Goal: Use online tool/utility: Utilize a website feature to perform a specific function

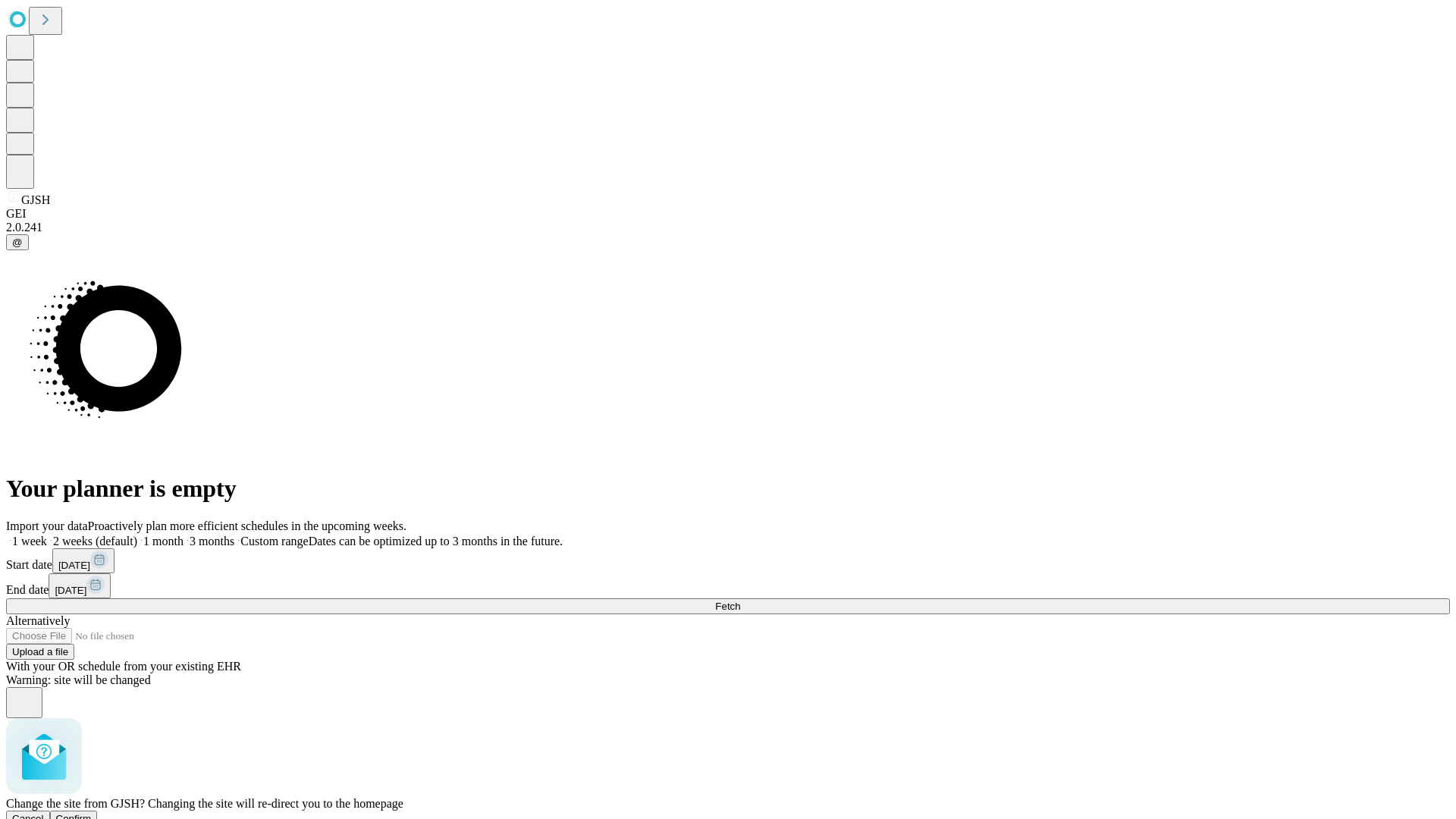
click at [92, 813] on span "Confirm" at bounding box center [73, 819] width 35 height 12
click at [47, 535] on label "1 week" at bounding box center [26, 541] width 41 height 13
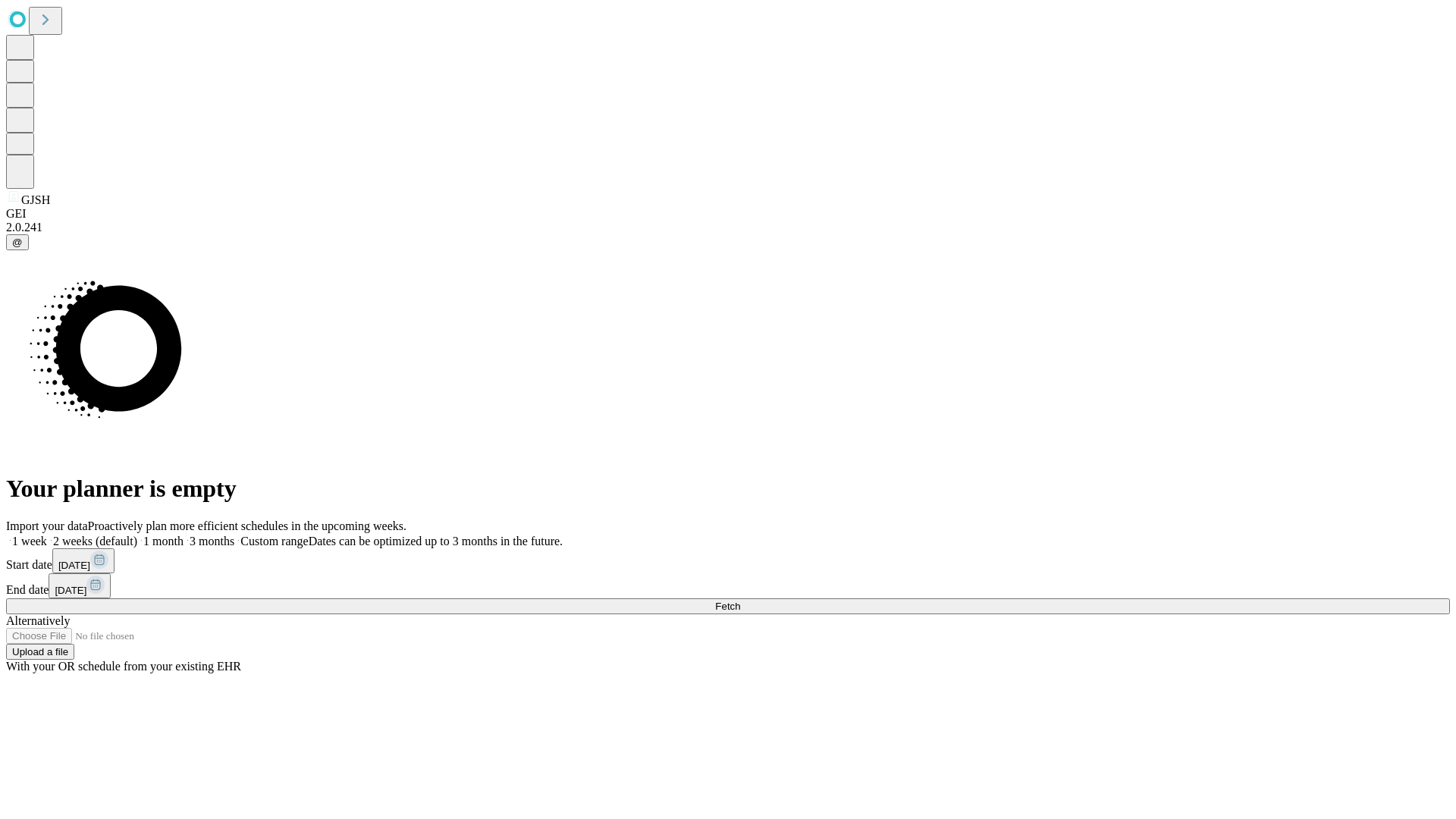
click at [740, 601] on span "Fetch" at bounding box center [728, 606] width 25 height 12
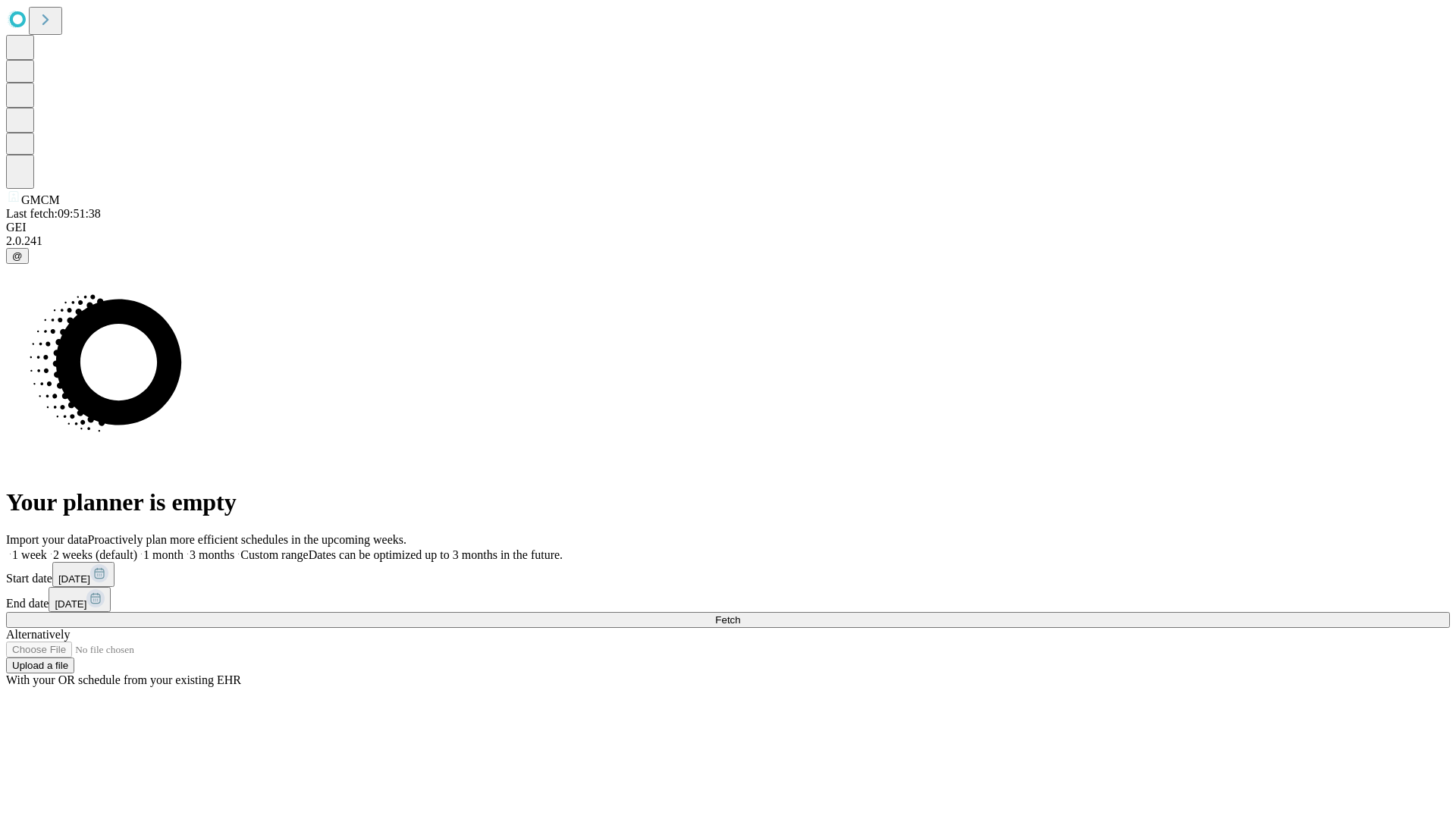
click at [47, 549] on label "1 week" at bounding box center [26, 554] width 41 height 13
click at [740, 614] on span "Fetch" at bounding box center [728, 620] width 25 height 12
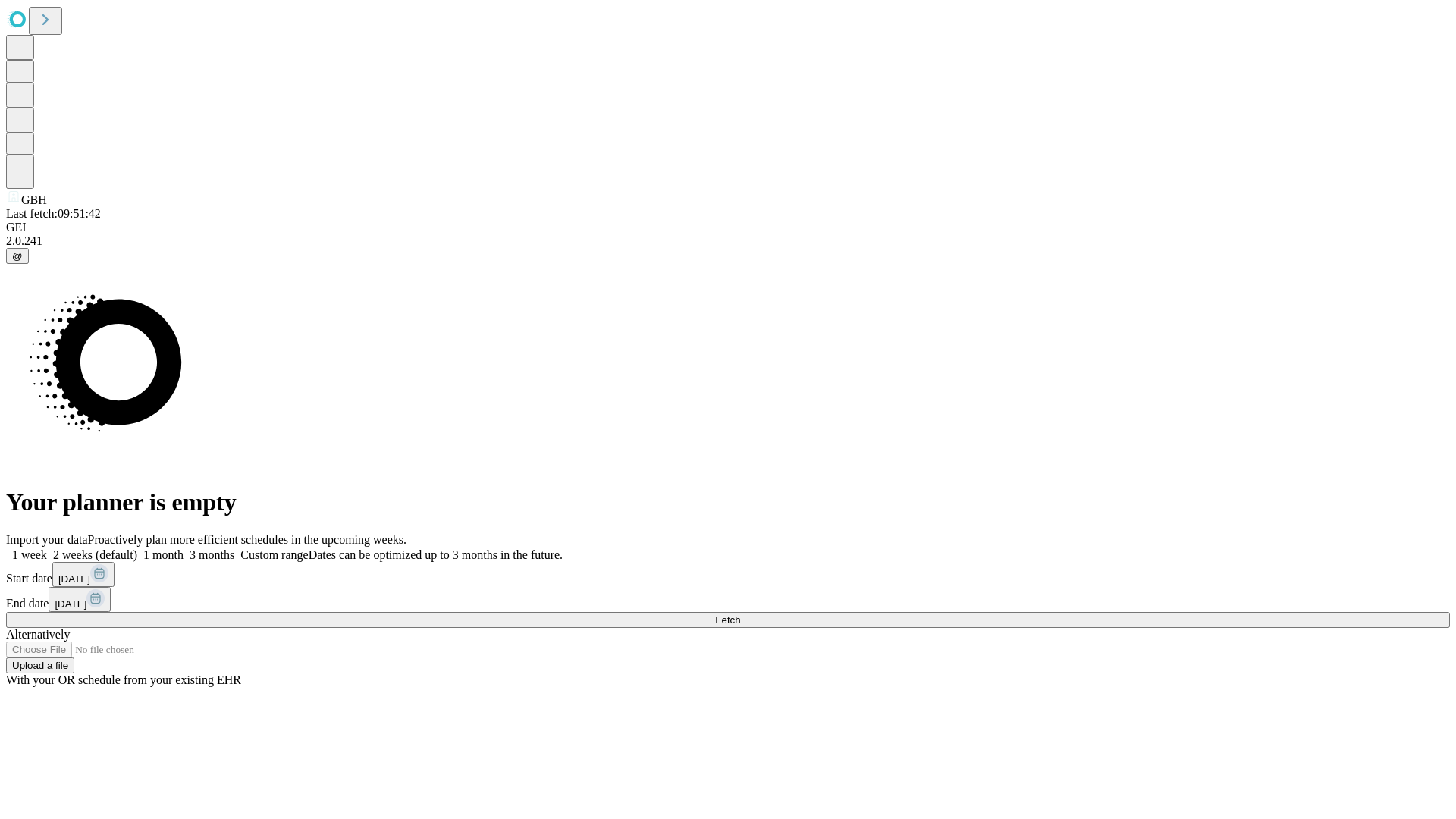
click at [47, 549] on label "1 week" at bounding box center [26, 554] width 41 height 13
click at [740, 614] on span "Fetch" at bounding box center [728, 620] width 25 height 12
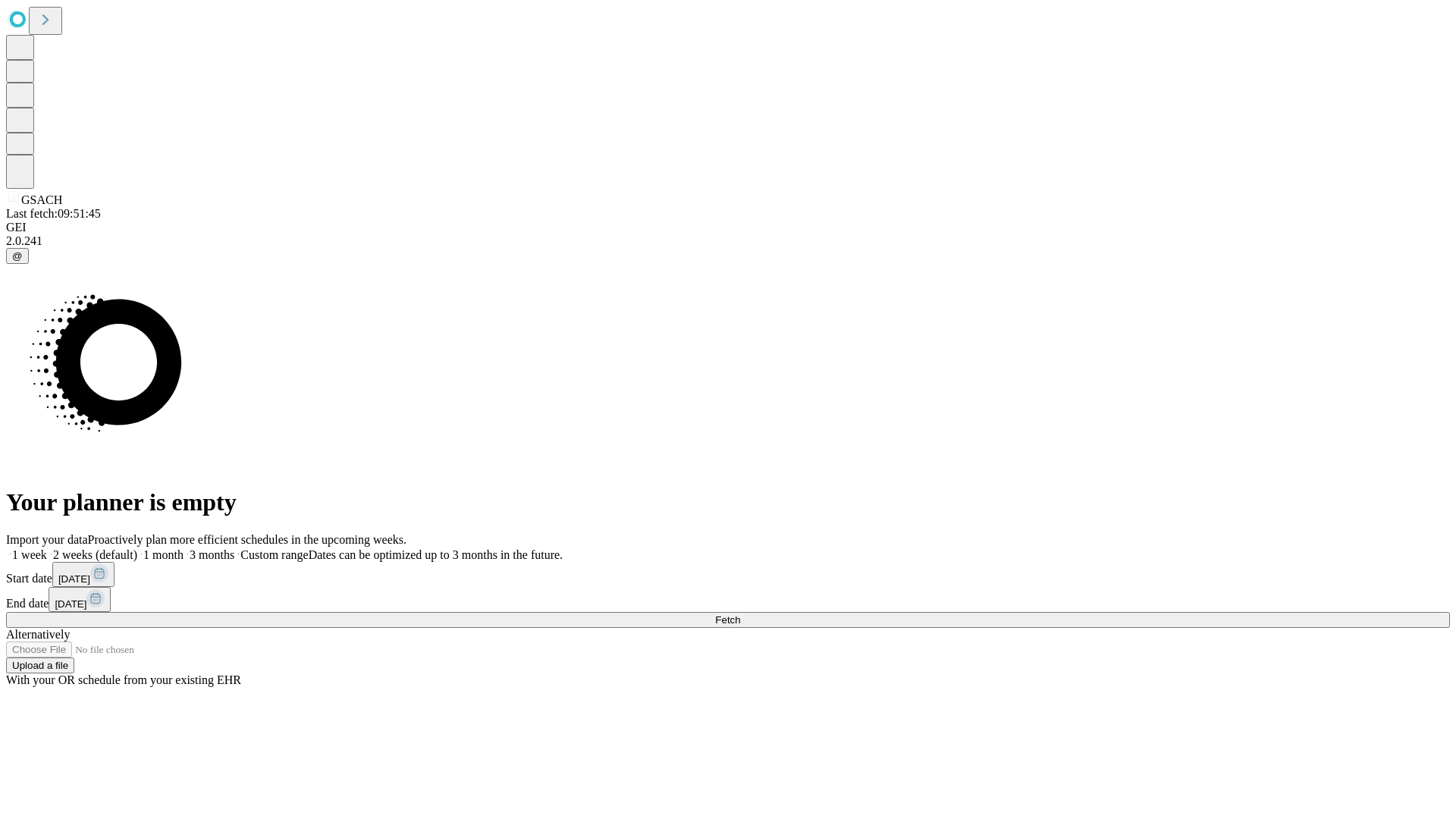
click at [47, 549] on label "1 week" at bounding box center [26, 554] width 41 height 13
click at [740, 614] on span "Fetch" at bounding box center [728, 620] width 25 height 12
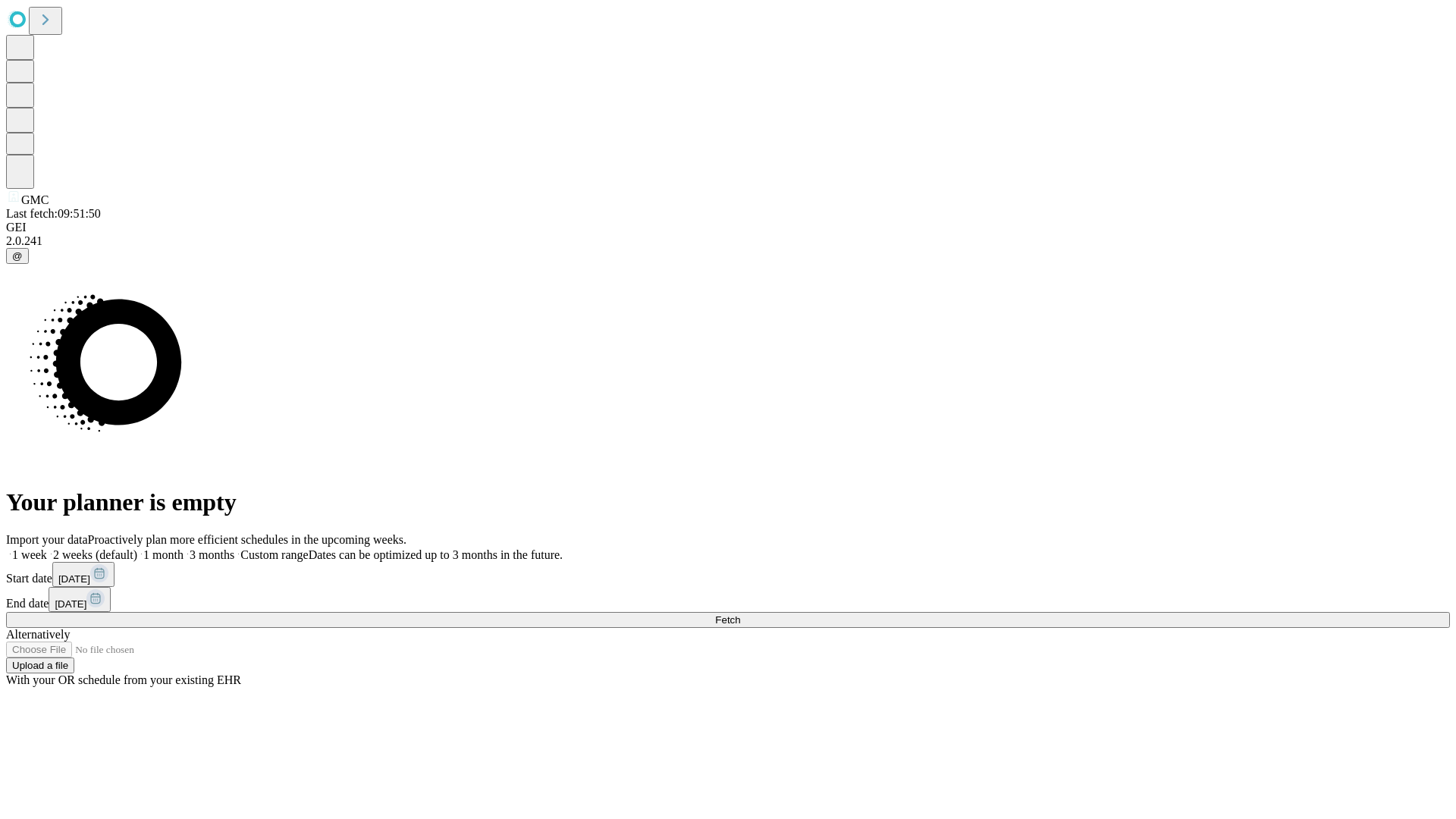
click at [47, 549] on label "1 week" at bounding box center [26, 554] width 41 height 13
click at [740, 614] on span "Fetch" at bounding box center [728, 620] width 25 height 12
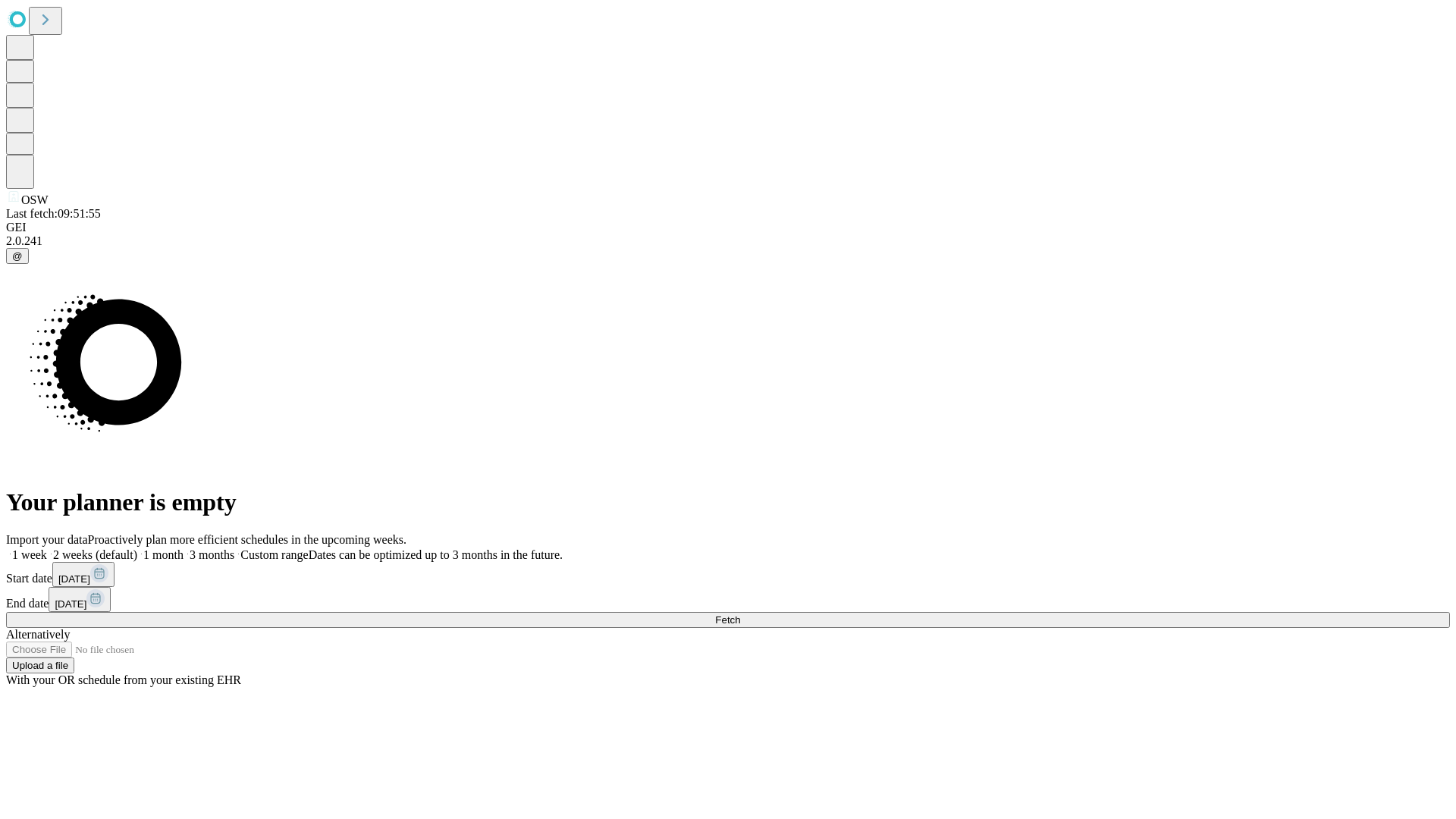
click at [47, 549] on label "1 week" at bounding box center [26, 554] width 41 height 13
click at [740, 614] on span "Fetch" at bounding box center [728, 620] width 25 height 12
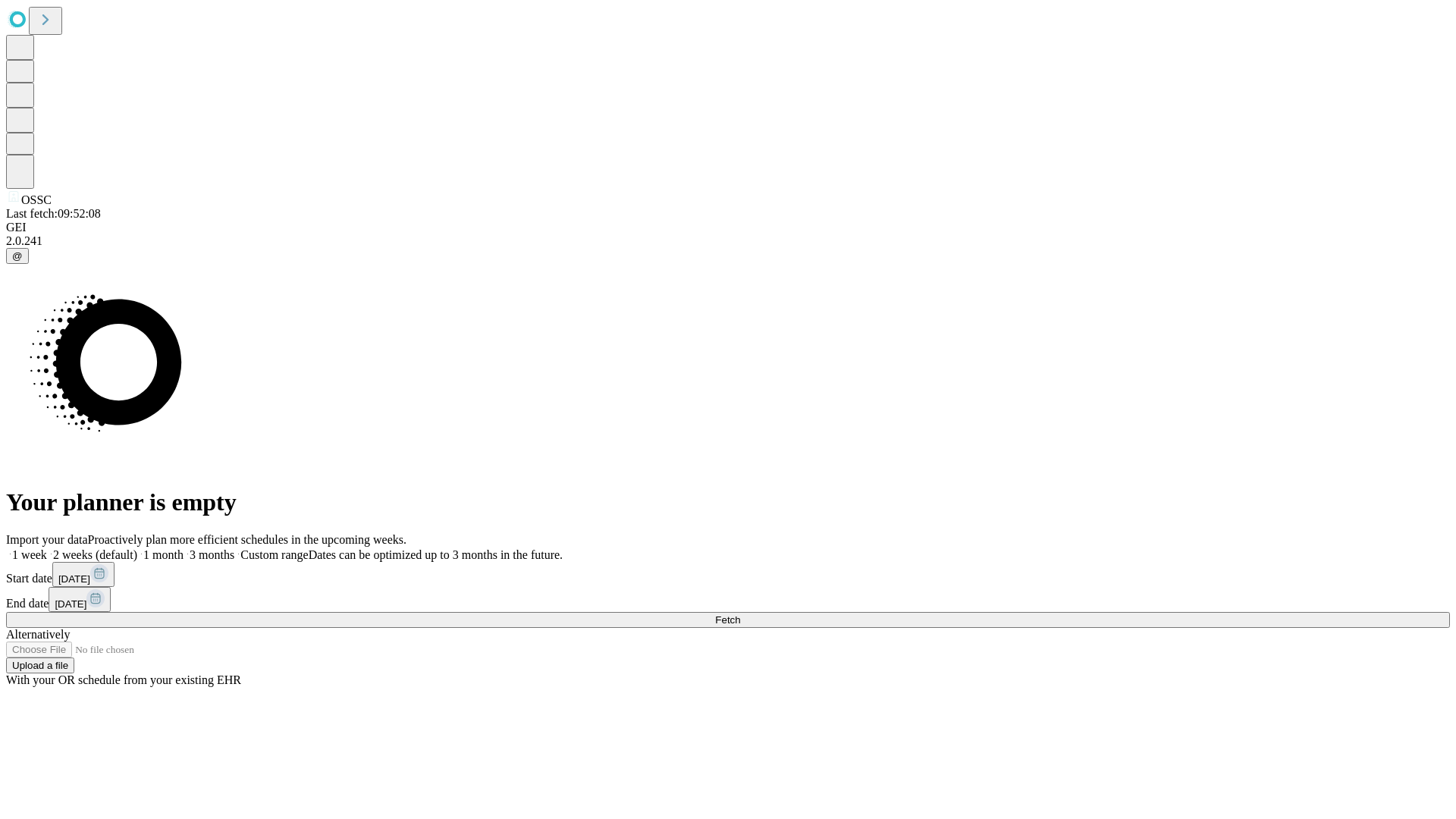
click at [47, 549] on label "1 week" at bounding box center [26, 554] width 41 height 13
click at [740, 614] on span "Fetch" at bounding box center [728, 620] width 25 height 12
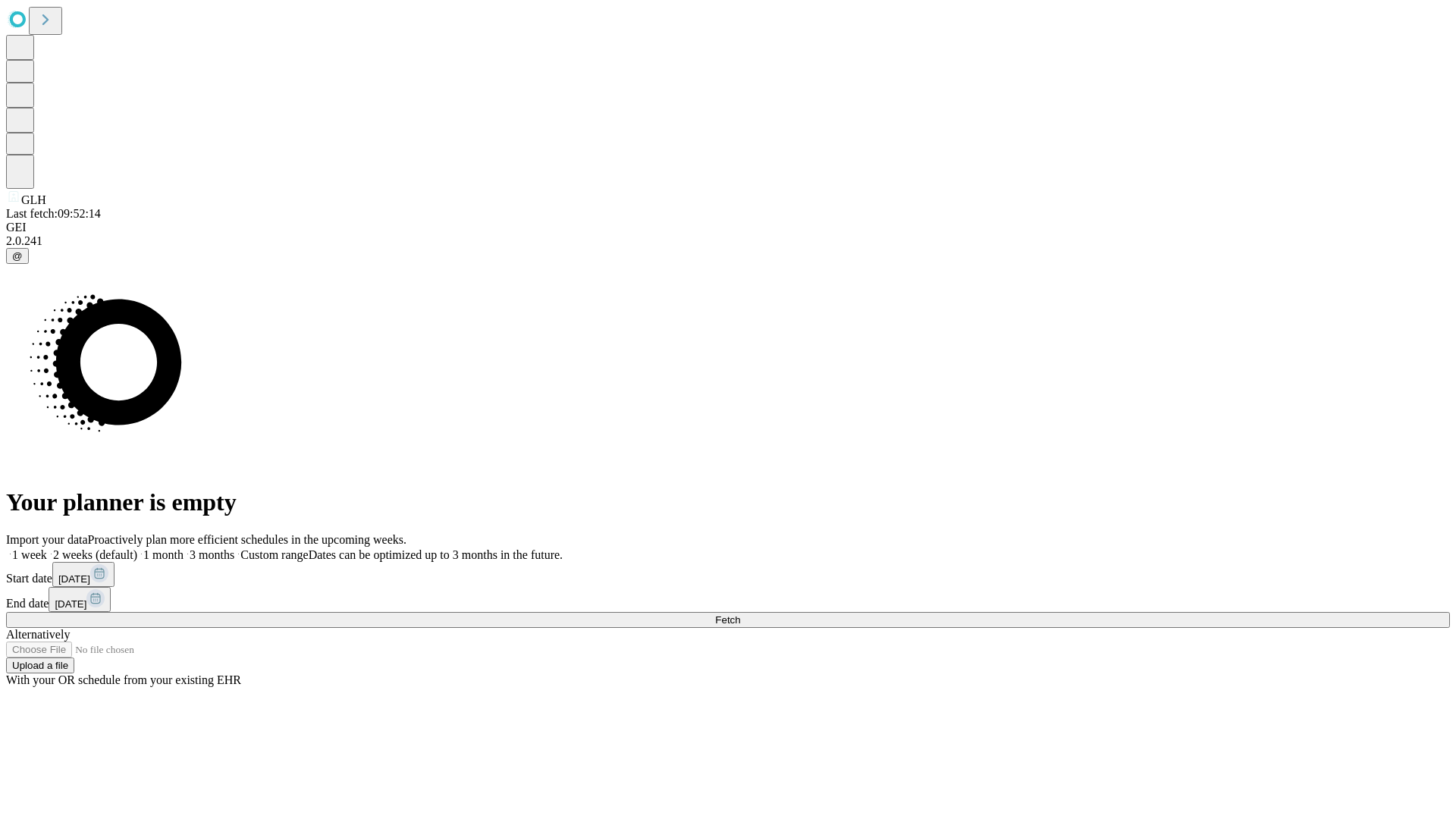
click at [47, 549] on label "1 week" at bounding box center [26, 554] width 41 height 13
click at [740, 614] on span "Fetch" at bounding box center [728, 620] width 25 height 12
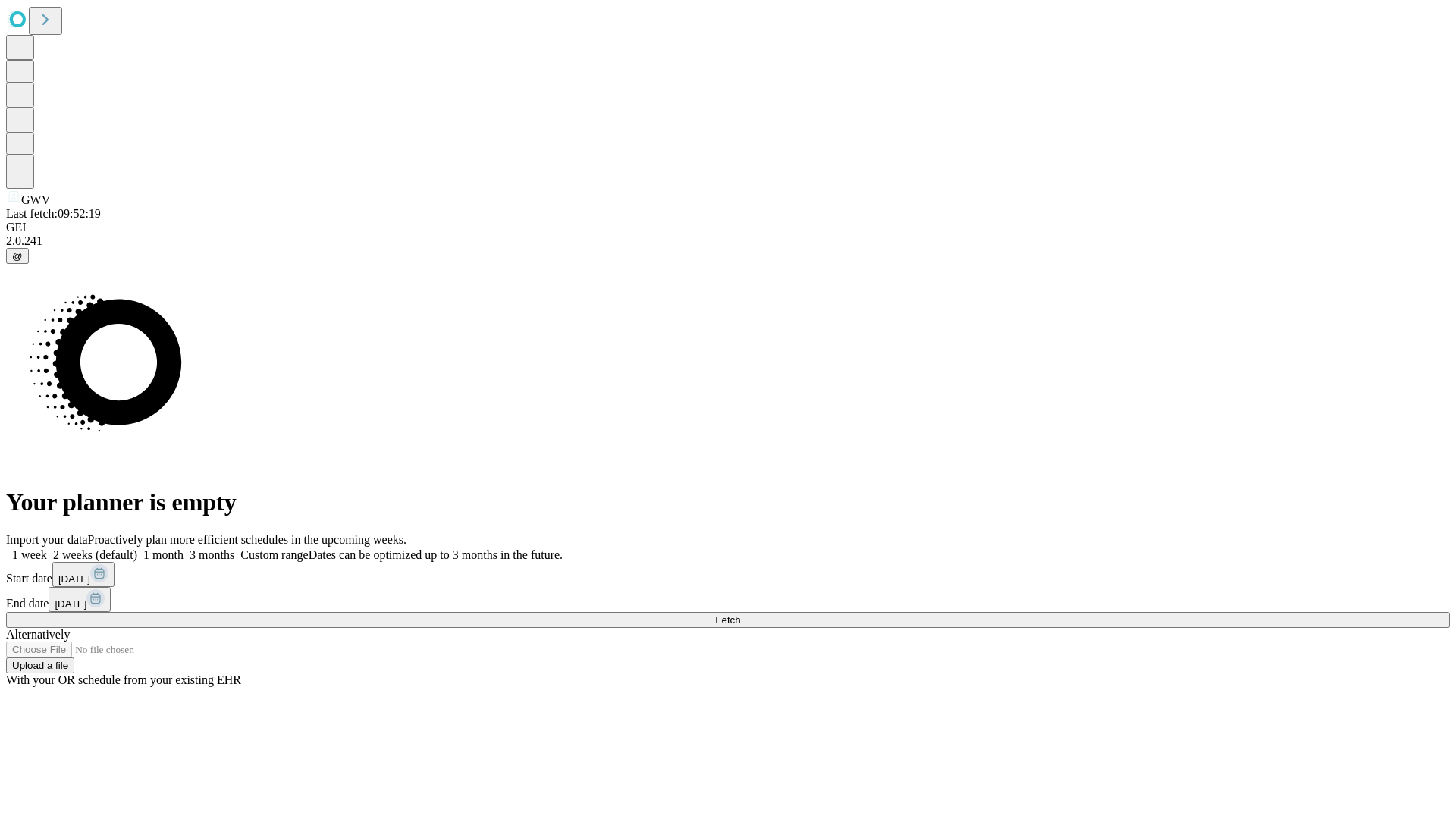
click at [47, 549] on label "1 week" at bounding box center [26, 554] width 41 height 13
click at [740, 614] on span "Fetch" at bounding box center [728, 620] width 25 height 12
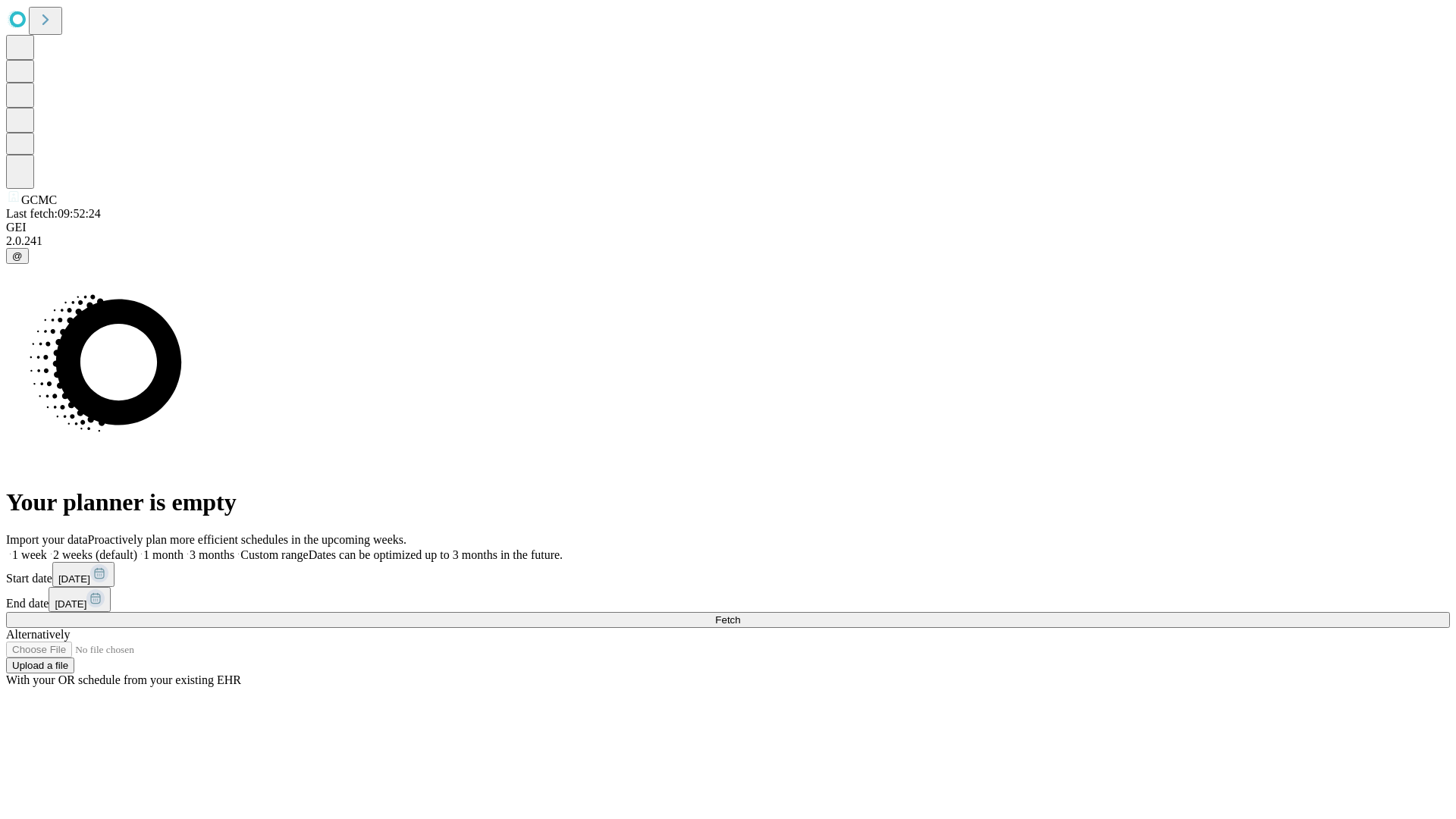
click at [47, 549] on label "1 week" at bounding box center [26, 554] width 41 height 13
click at [740, 614] on span "Fetch" at bounding box center [728, 620] width 25 height 12
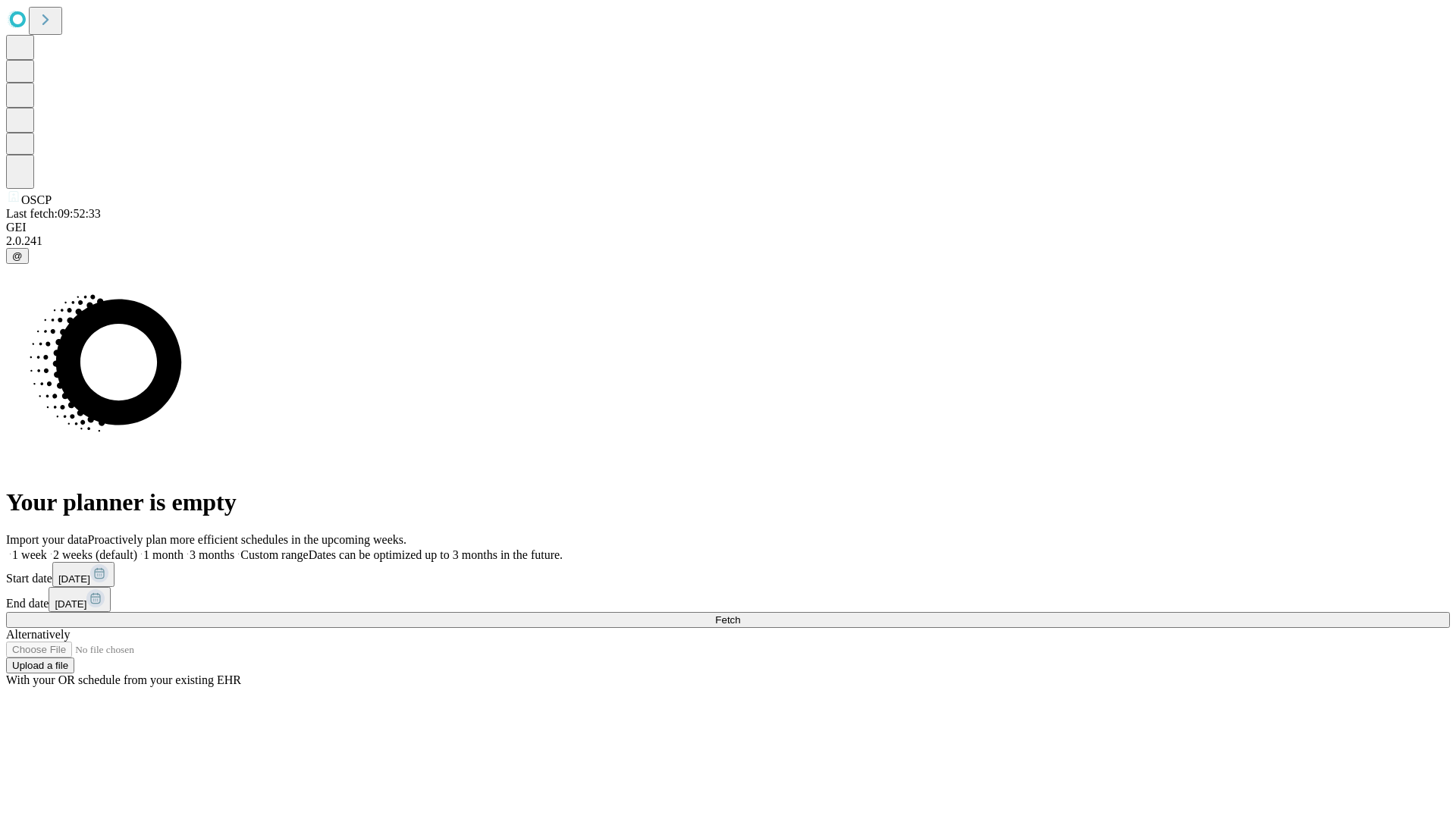
click at [47, 549] on label "1 week" at bounding box center [26, 554] width 41 height 13
click at [740, 614] on span "Fetch" at bounding box center [728, 620] width 25 height 12
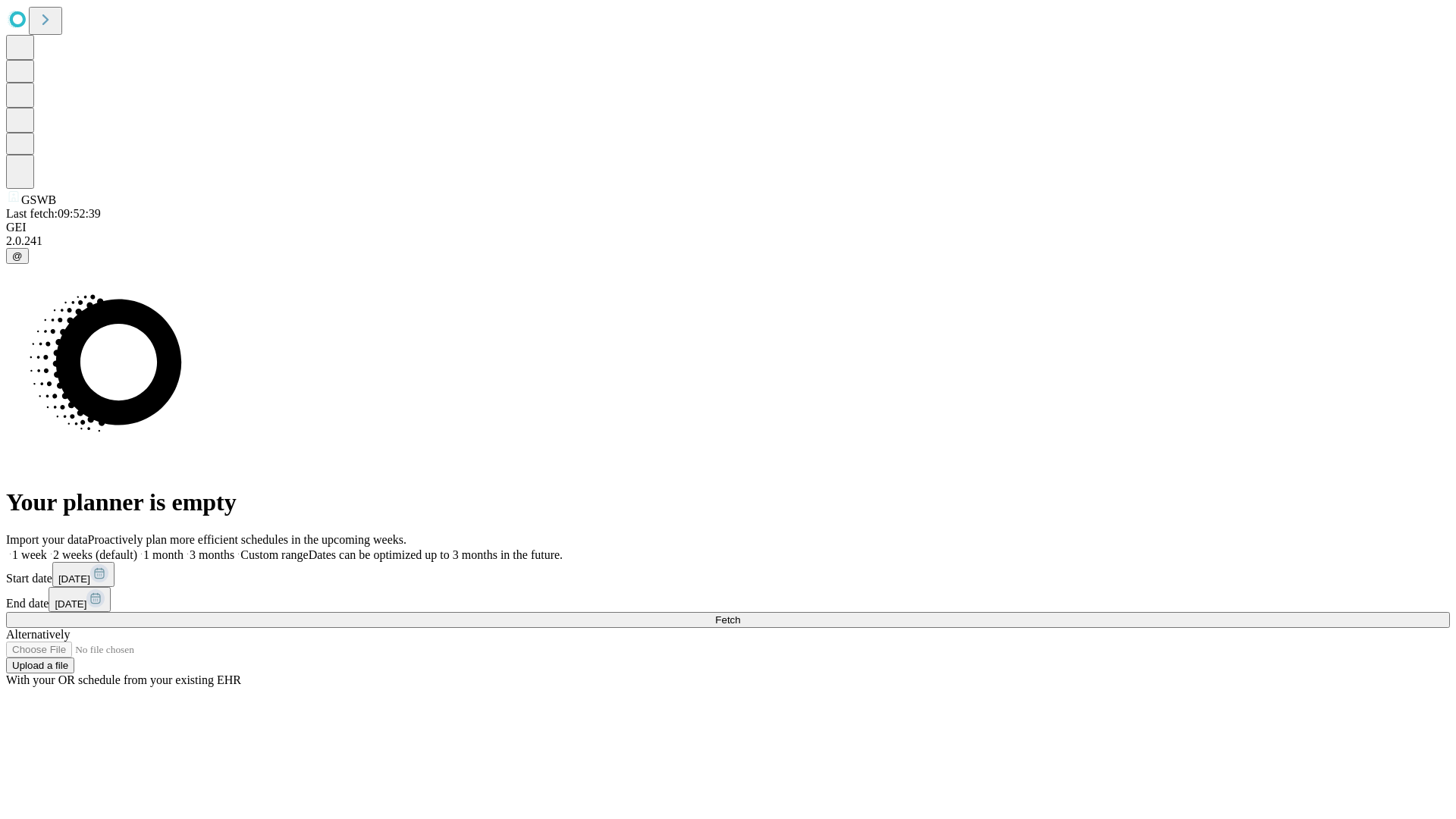
click at [47, 549] on label "1 week" at bounding box center [26, 554] width 41 height 13
click at [740, 614] on span "Fetch" at bounding box center [728, 620] width 25 height 12
